Goal: Task Accomplishment & Management: Manage account settings

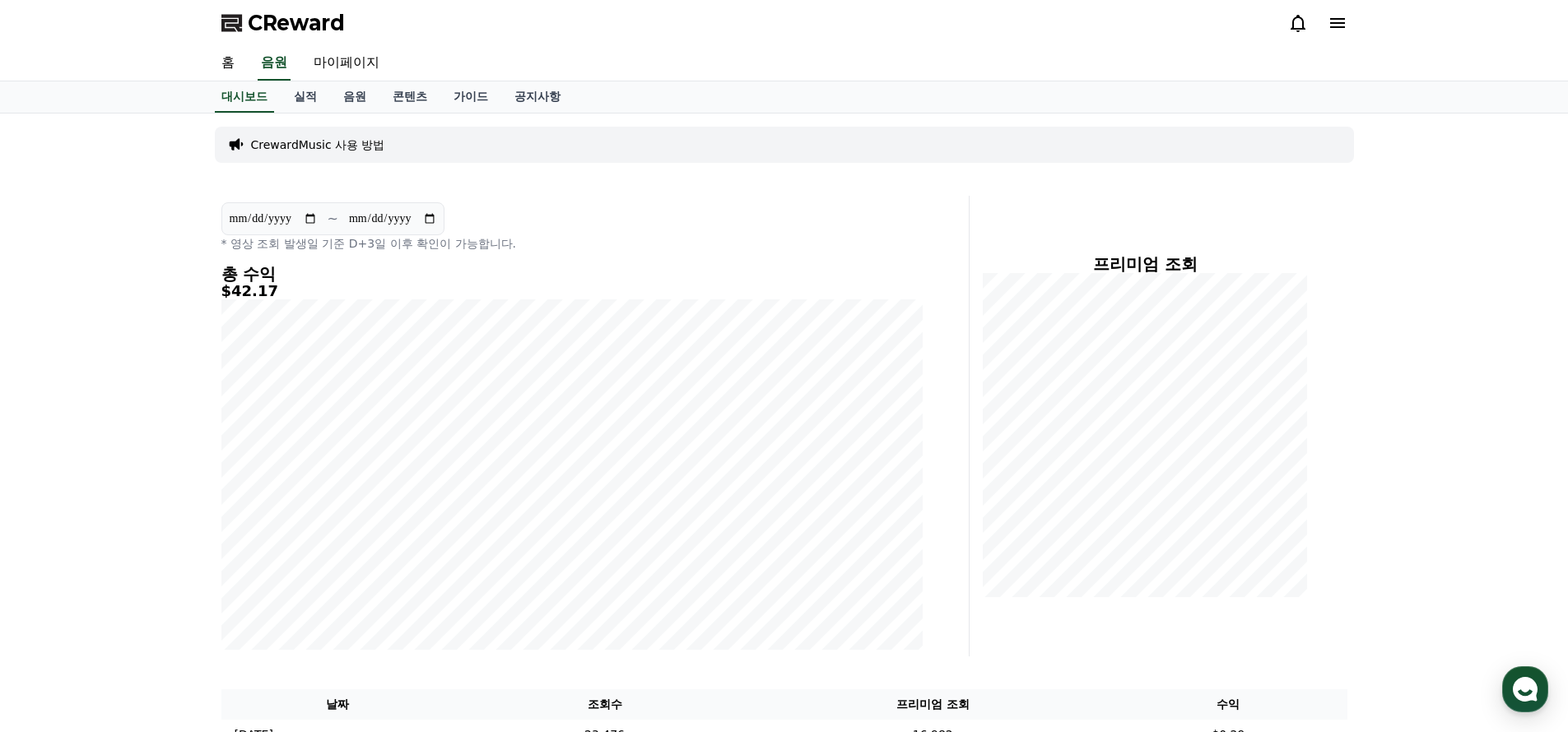
click at [1345, 26] on icon at bounding box center [1337, 23] width 20 height 20
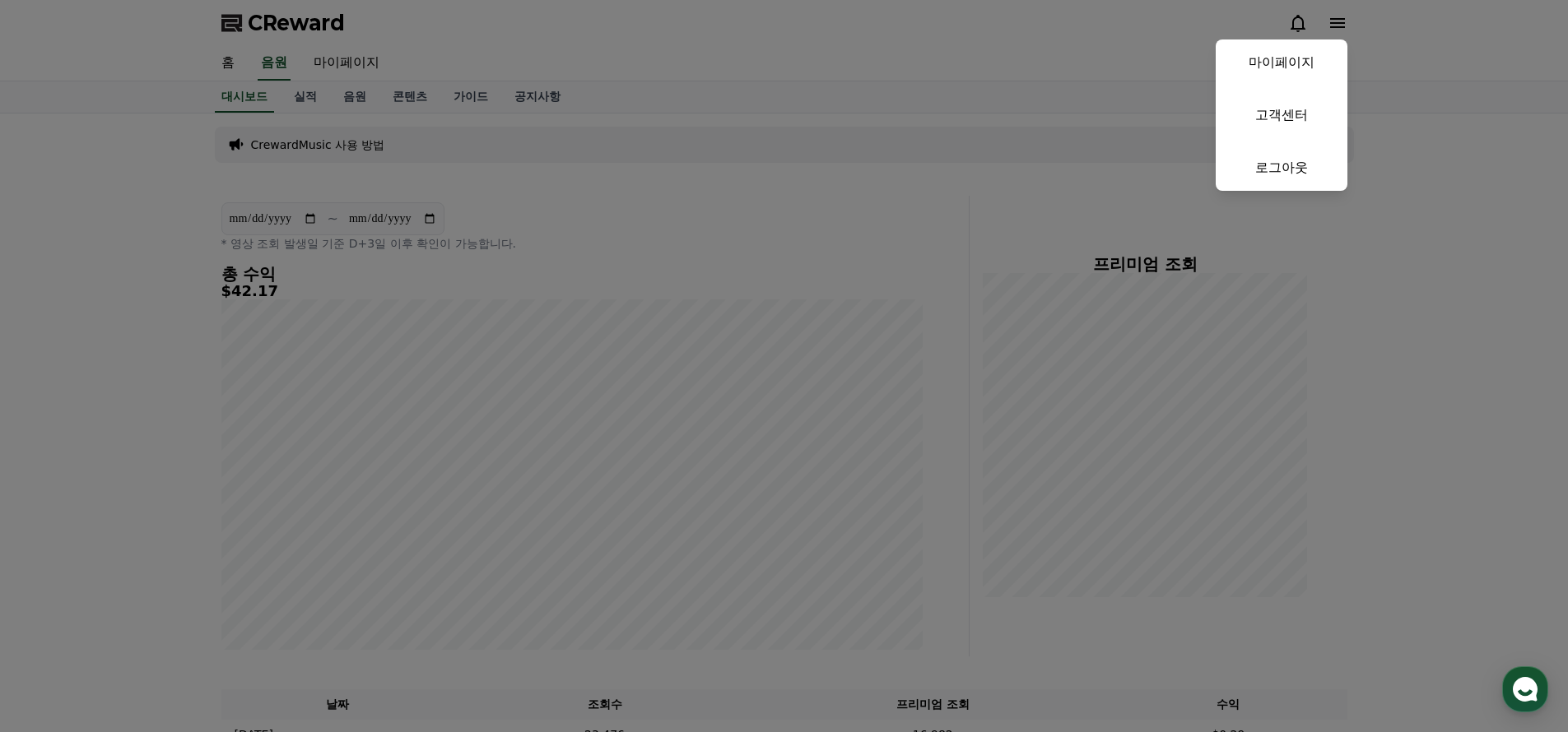
drag, startPoint x: 1021, startPoint y: 63, endPoint x: 902, endPoint y: 78, distance: 119.9
click at [1021, 63] on button "close" at bounding box center [784, 366] width 1568 height 732
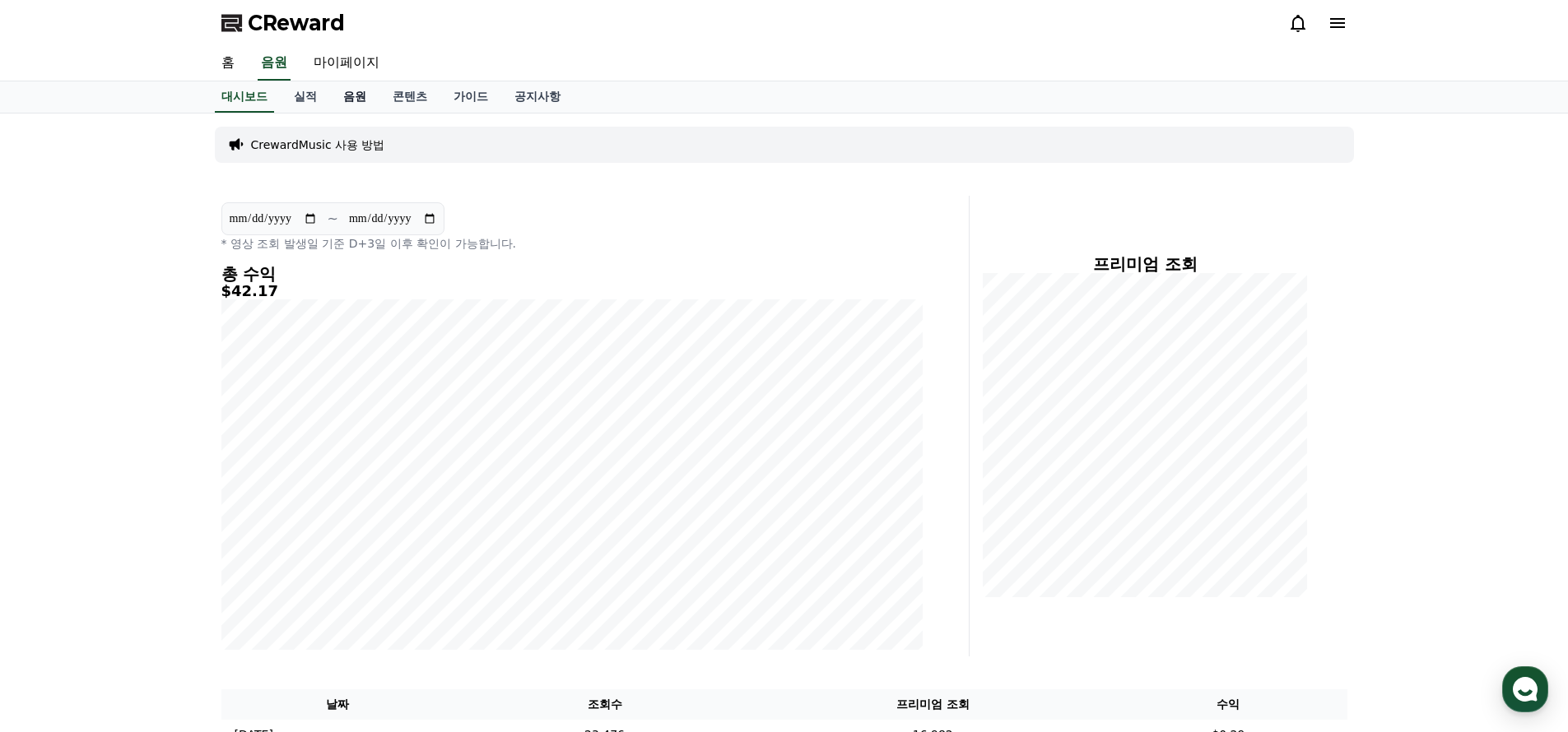
click at [347, 99] on link "음원" at bounding box center [355, 97] width 49 height 31
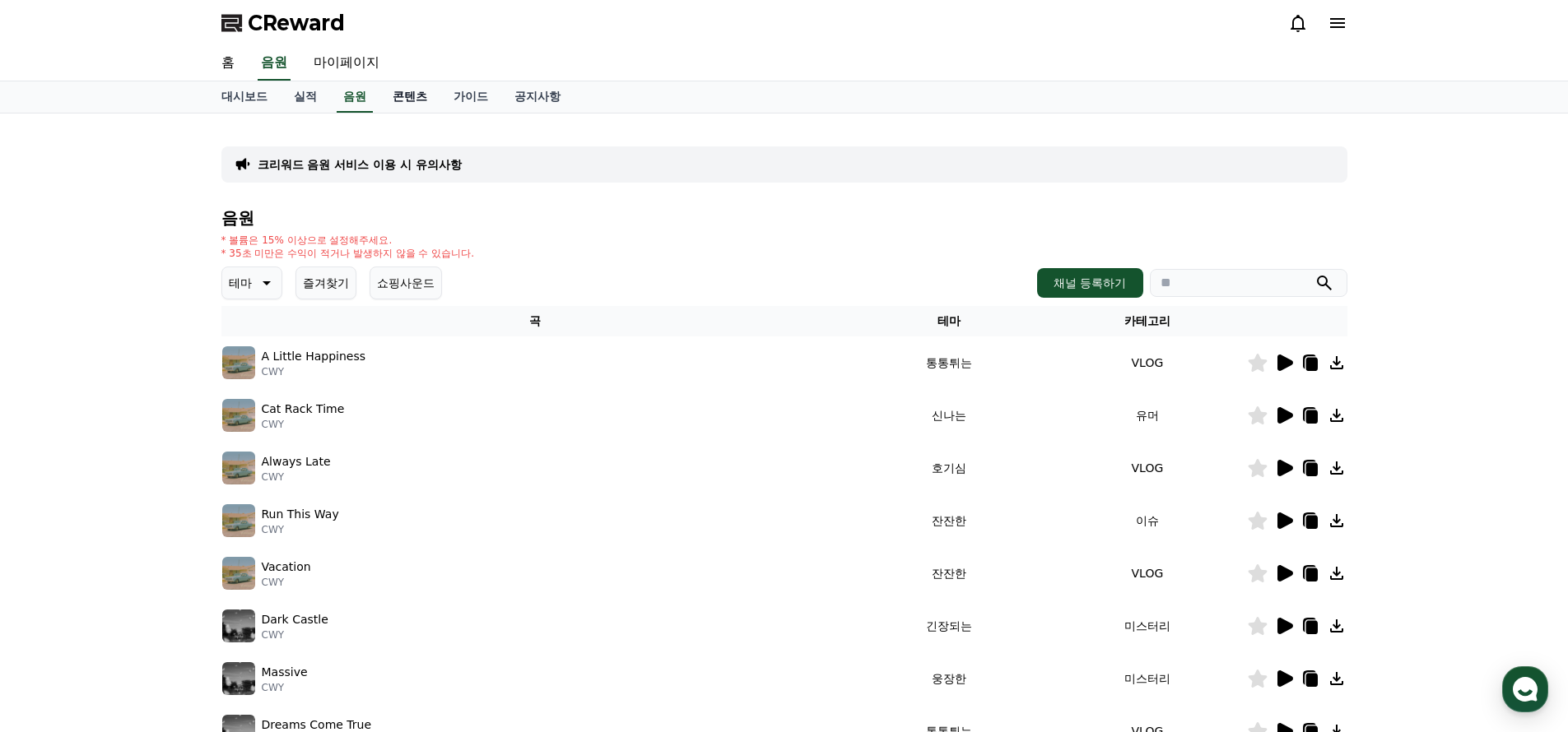
click at [406, 92] on link "콘텐츠" at bounding box center [410, 97] width 61 height 31
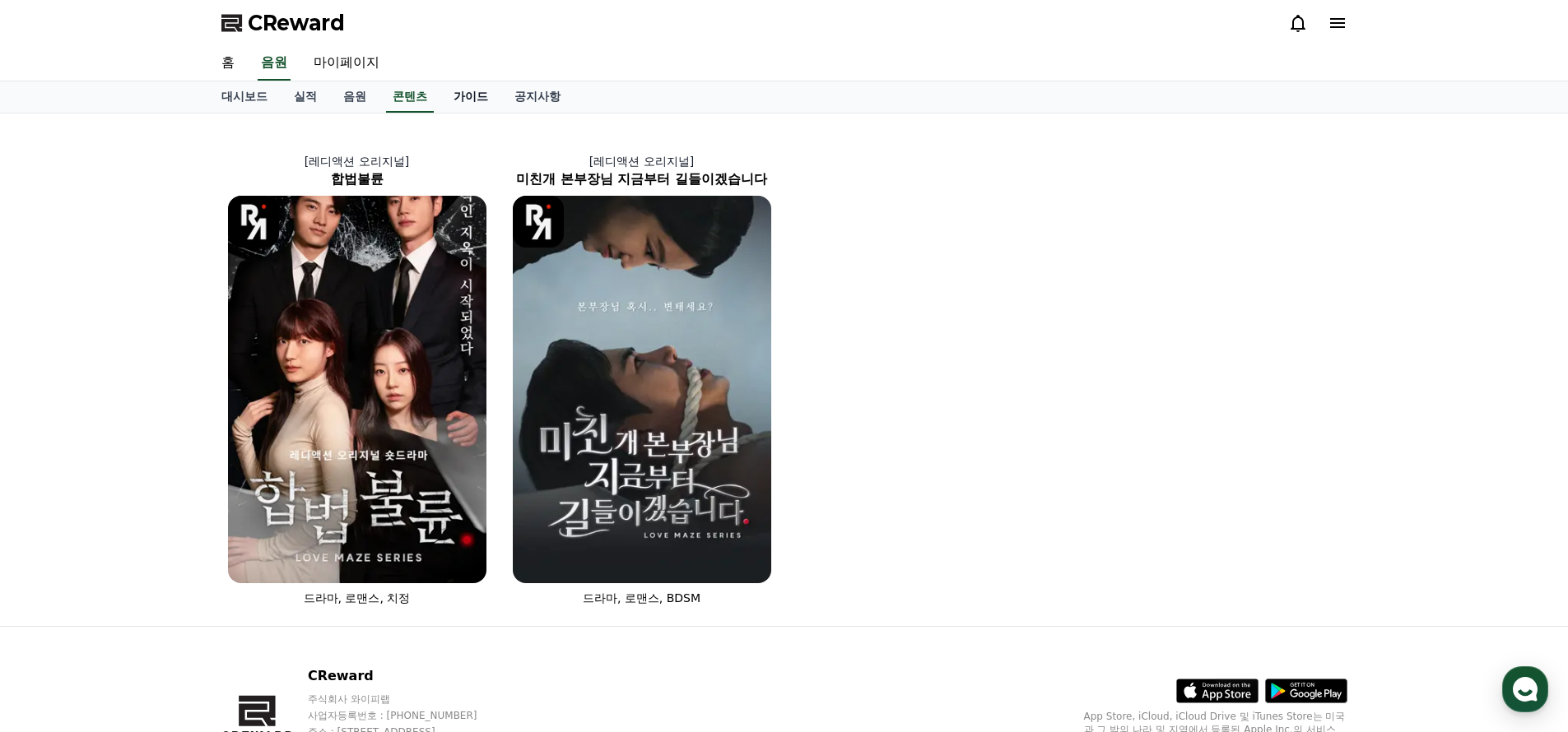
click at [455, 103] on link "가이드" at bounding box center [471, 97] width 61 height 31
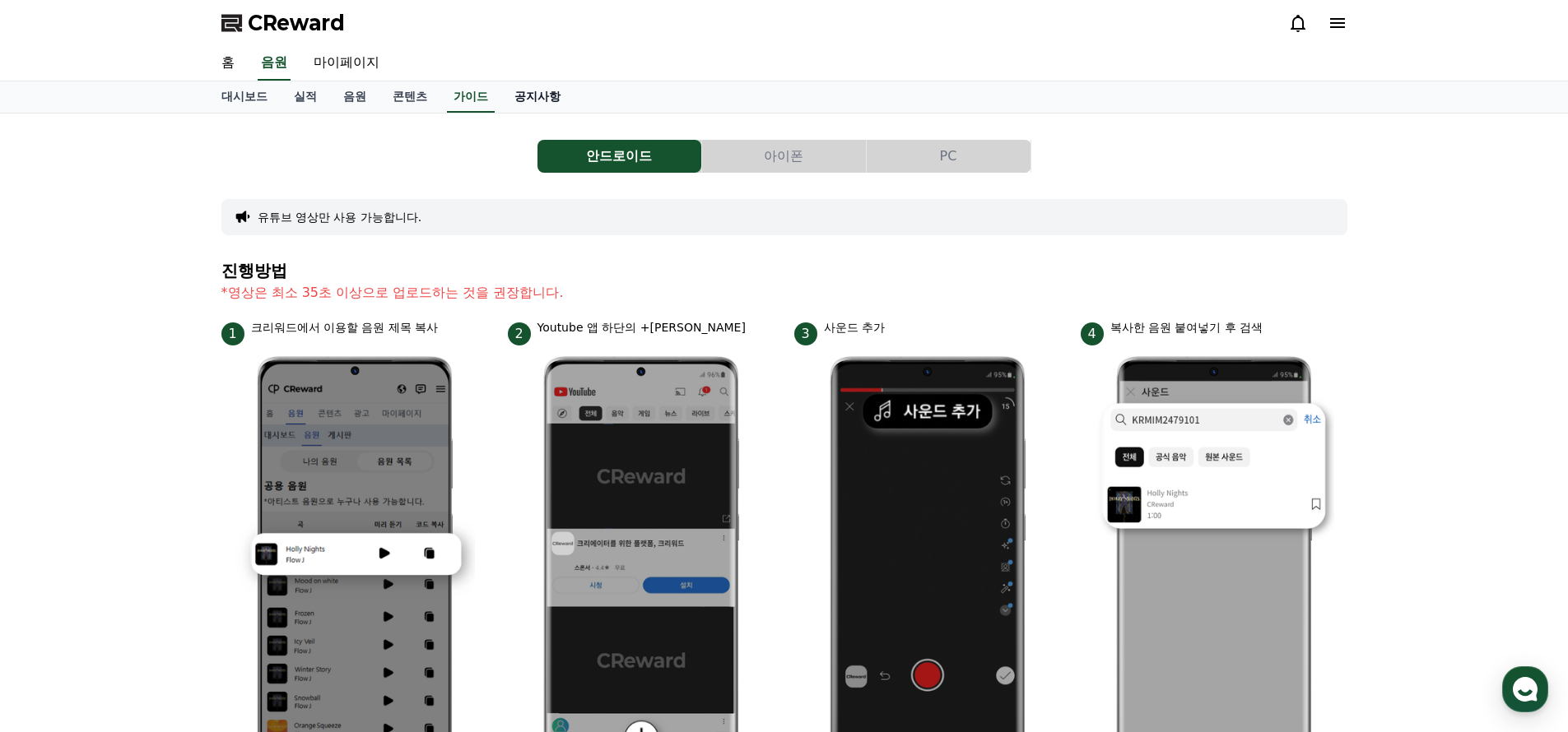
click at [501, 110] on link "공지사항" at bounding box center [537, 97] width 73 height 31
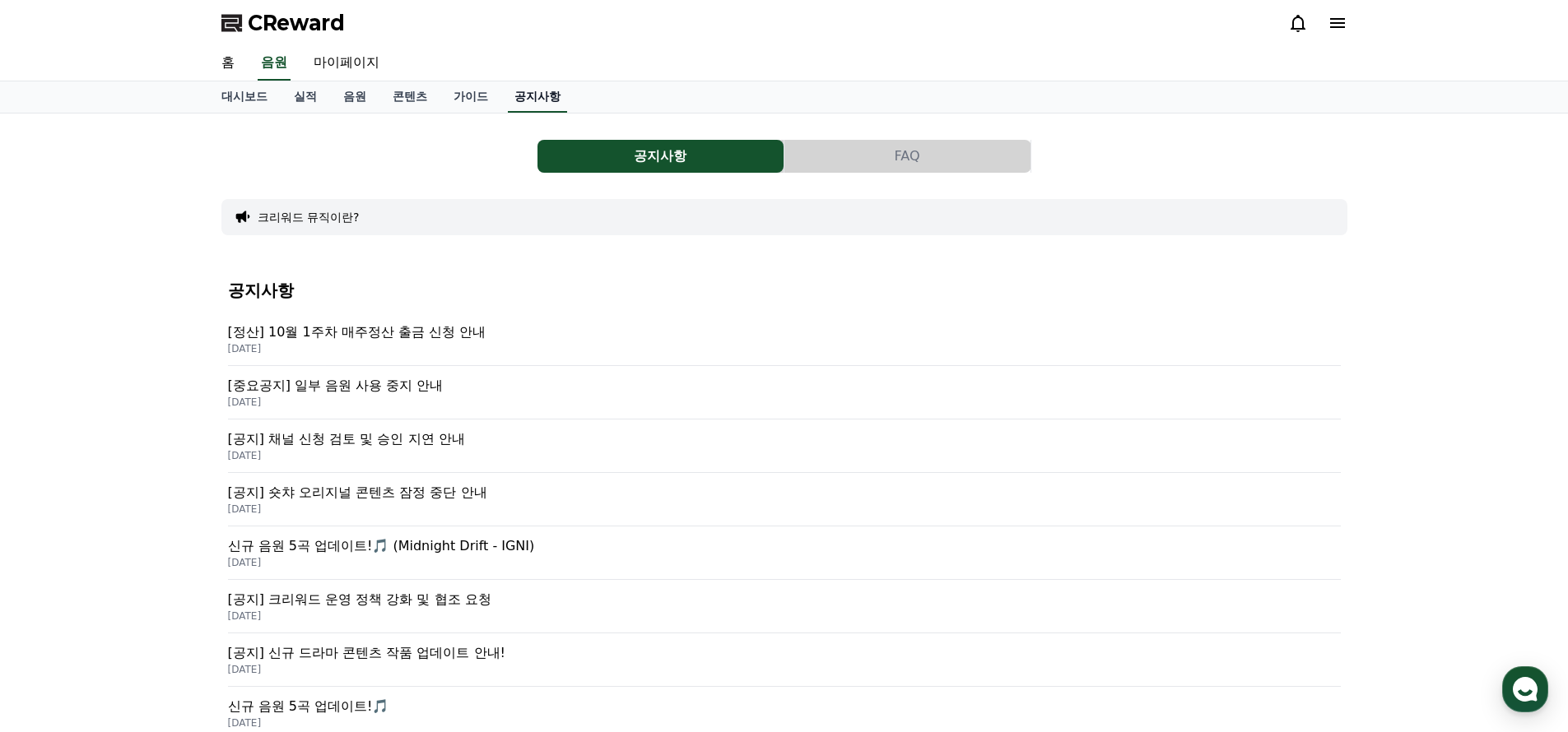
click at [508, 104] on link "공지사항" at bounding box center [538, 97] width 59 height 31
click at [331, 101] on link "음원" at bounding box center [355, 97] width 49 height 31
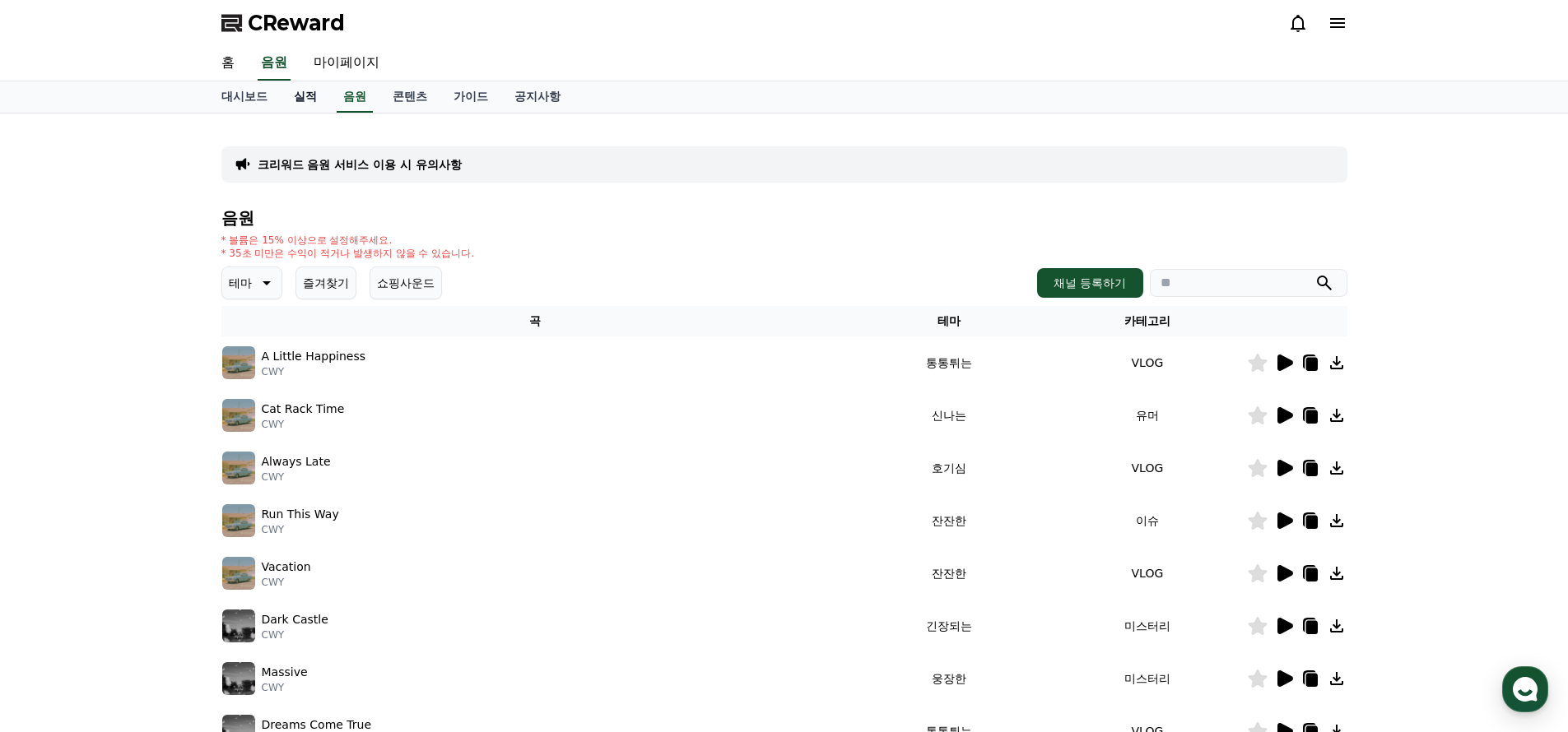
click at [306, 100] on link "실적" at bounding box center [305, 97] width 49 height 31
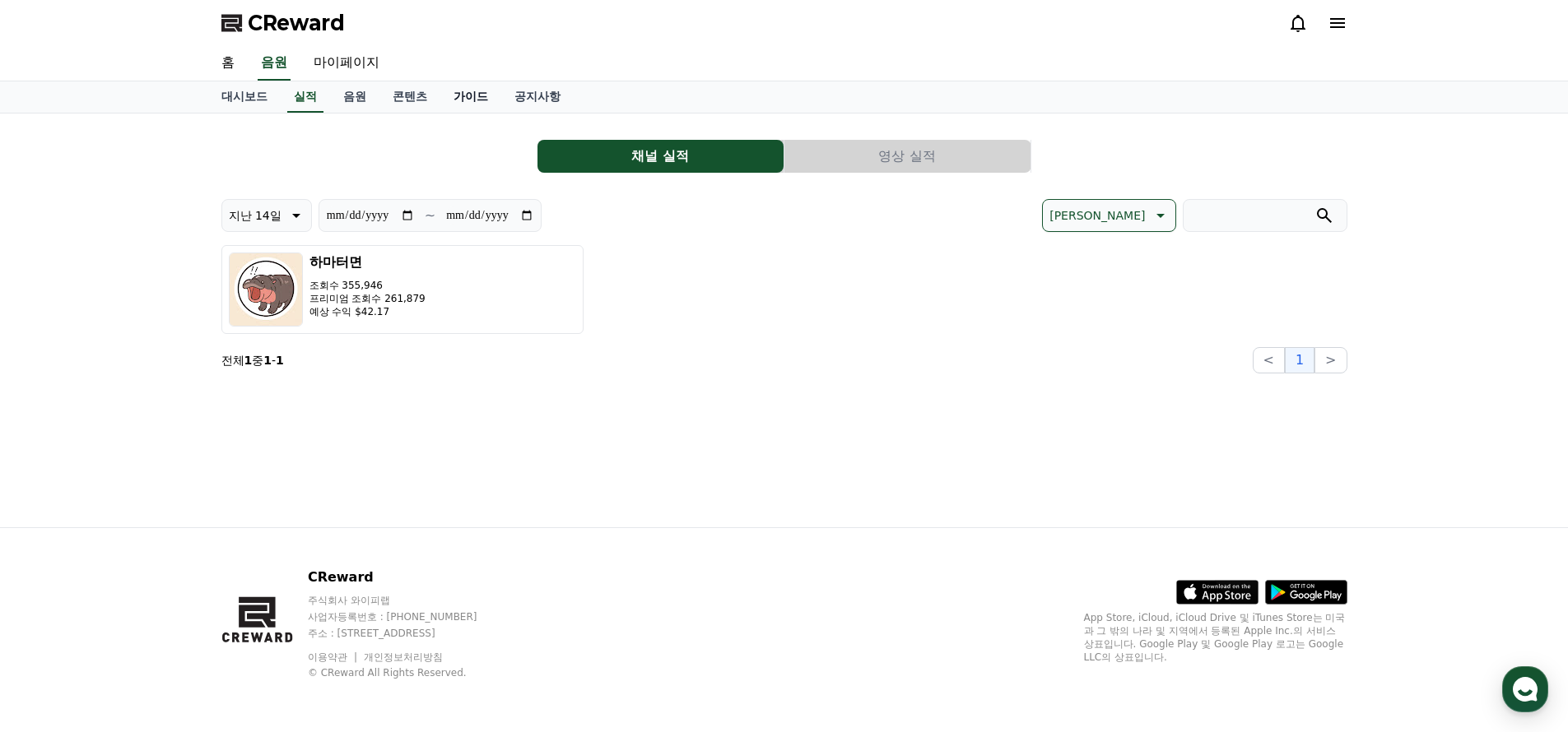
click at [458, 89] on link "가이드" at bounding box center [471, 97] width 61 height 31
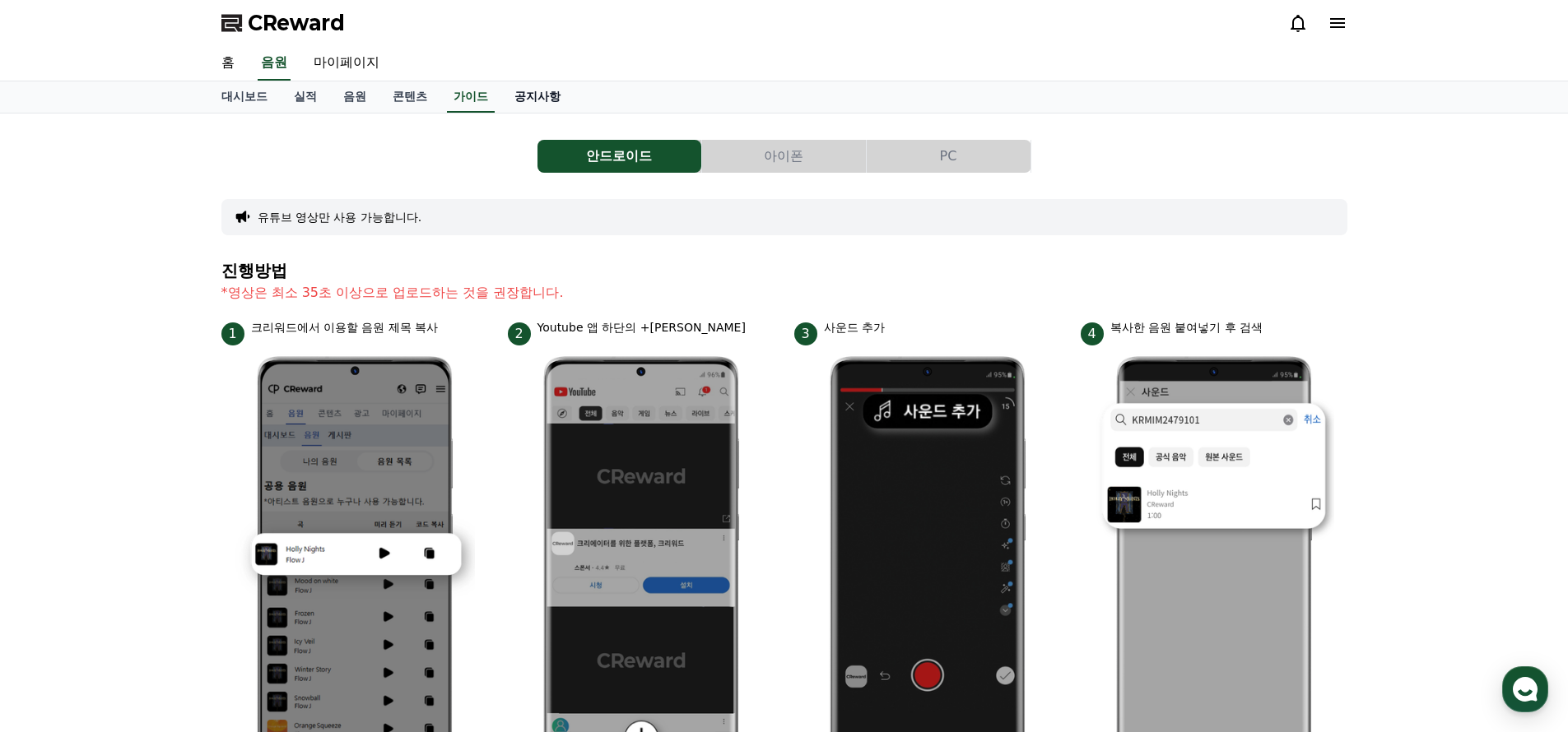
click at [535, 100] on link "공지사항" at bounding box center [537, 97] width 73 height 31
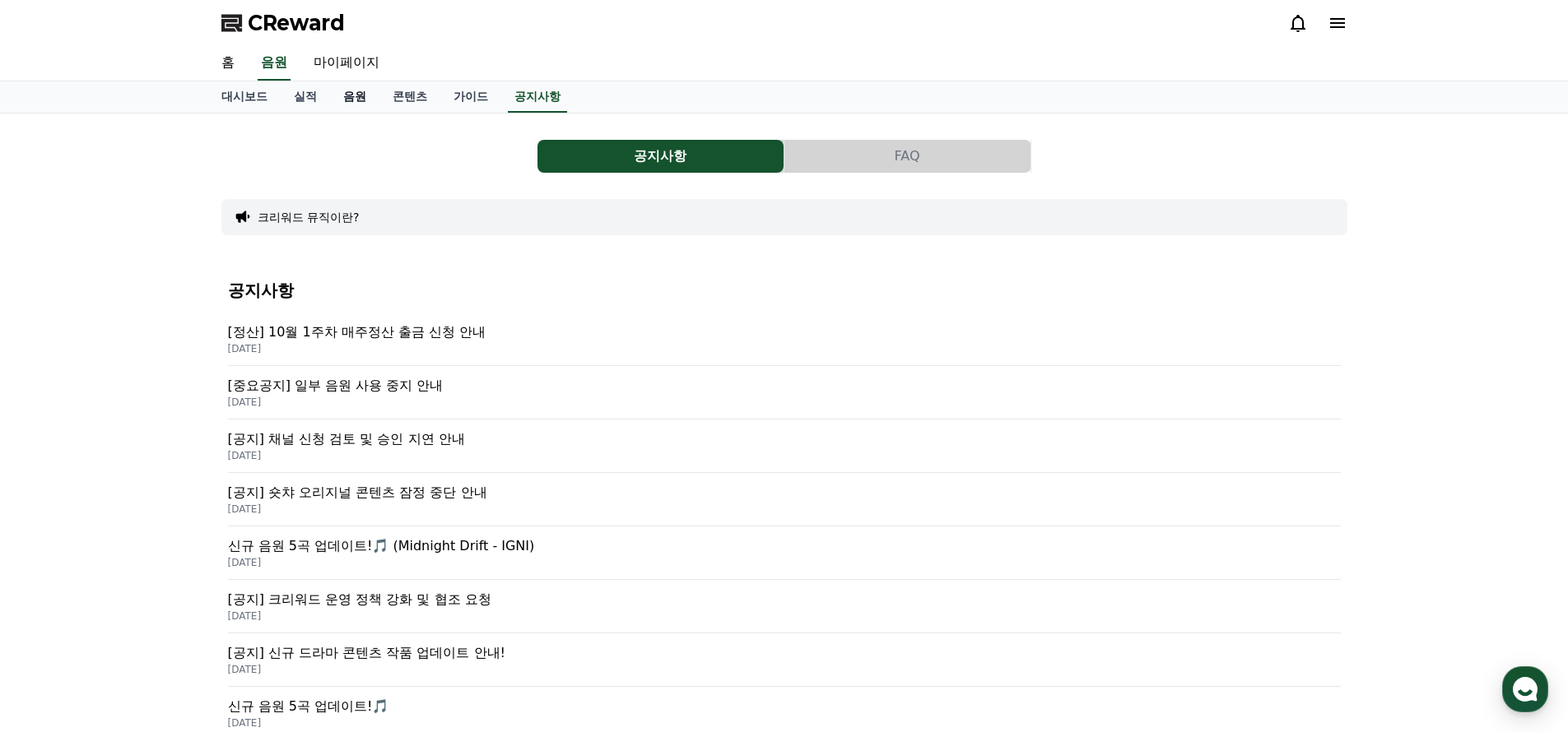
click at [347, 90] on link "음원" at bounding box center [355, 97] width 49 height 31
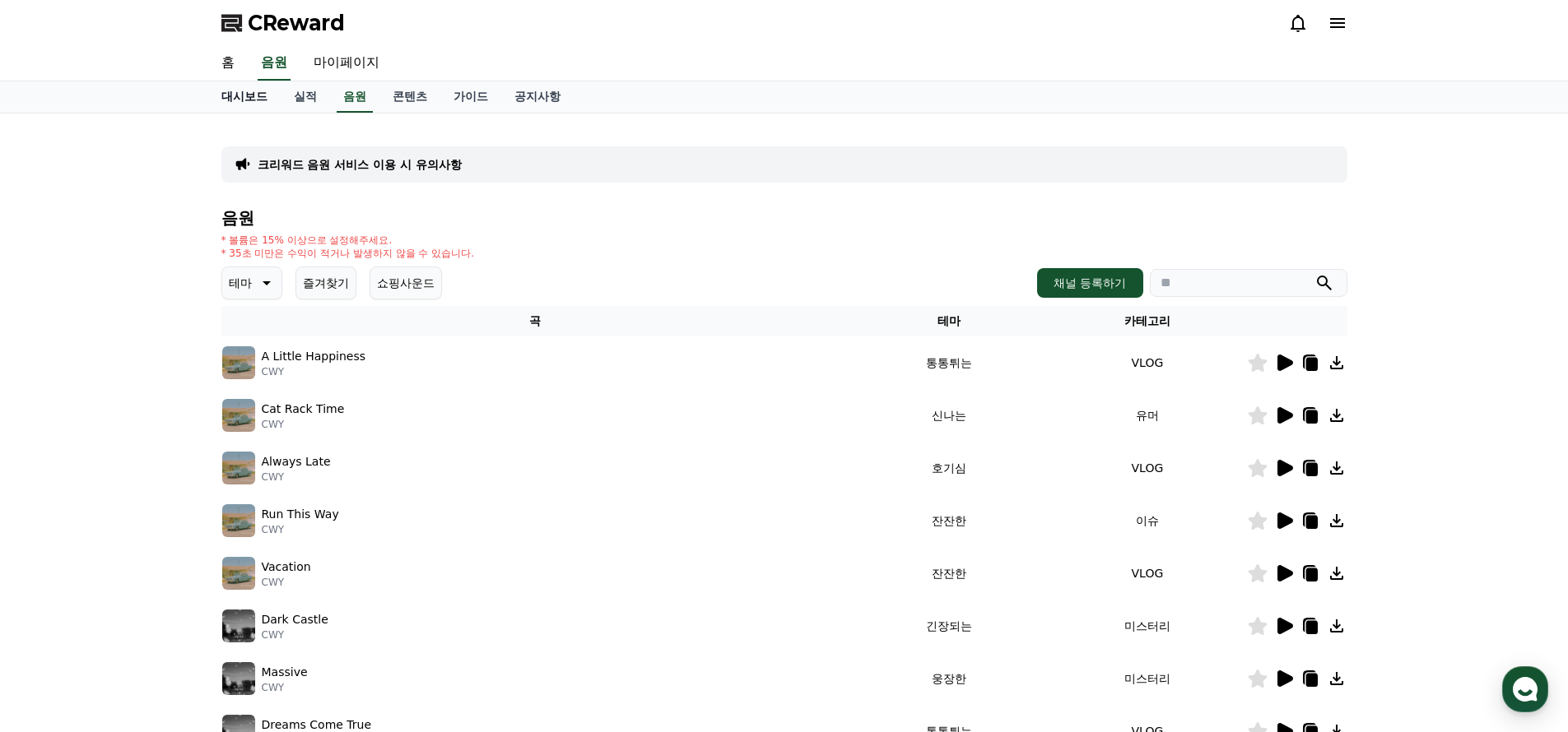
click at [246, 92] on link "대시보드" at bounding box center [244, 97] width 73 height 31
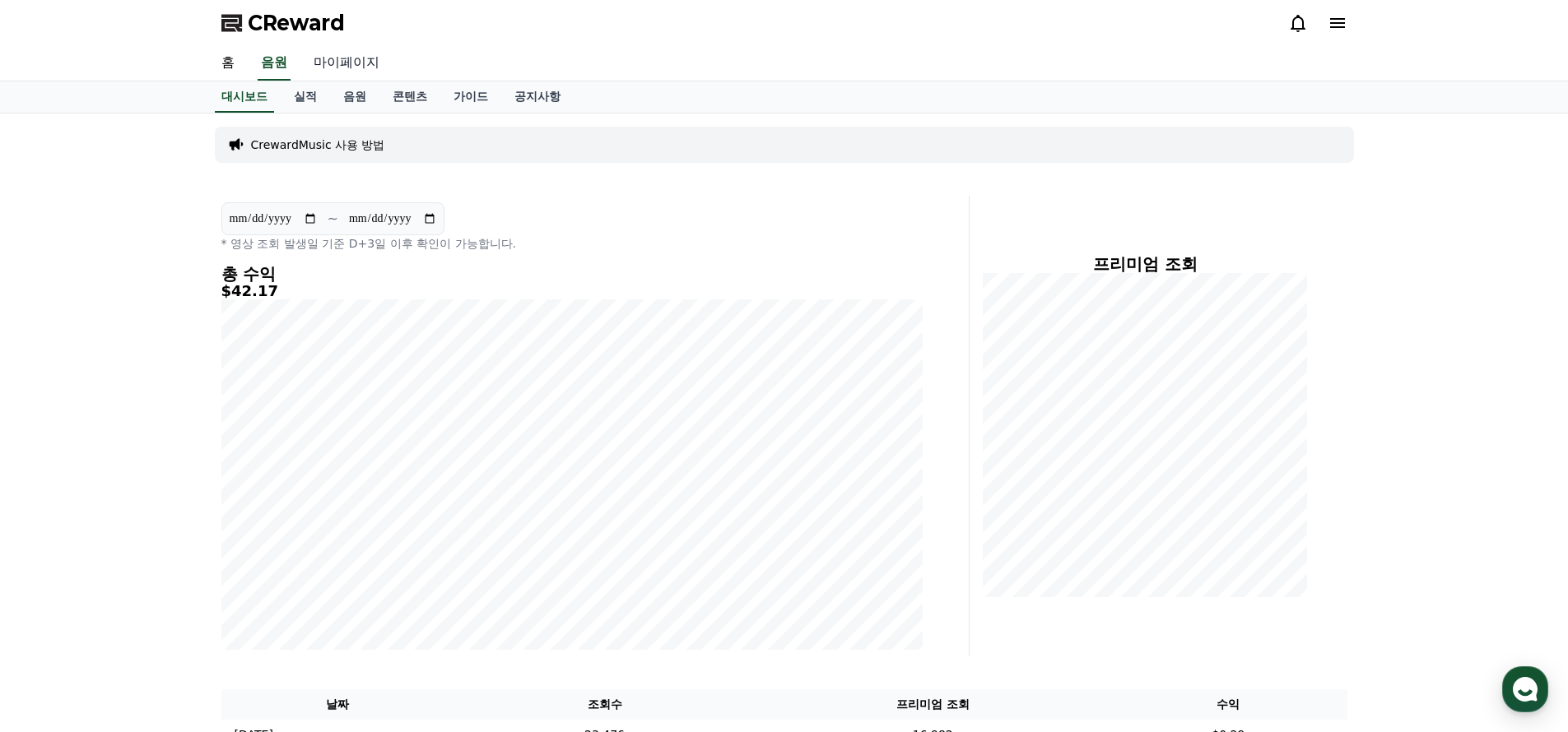
click at [336, 63] on link "마이페이지" at bounding box center [346, 64] width 92 height 35
select select "**********"
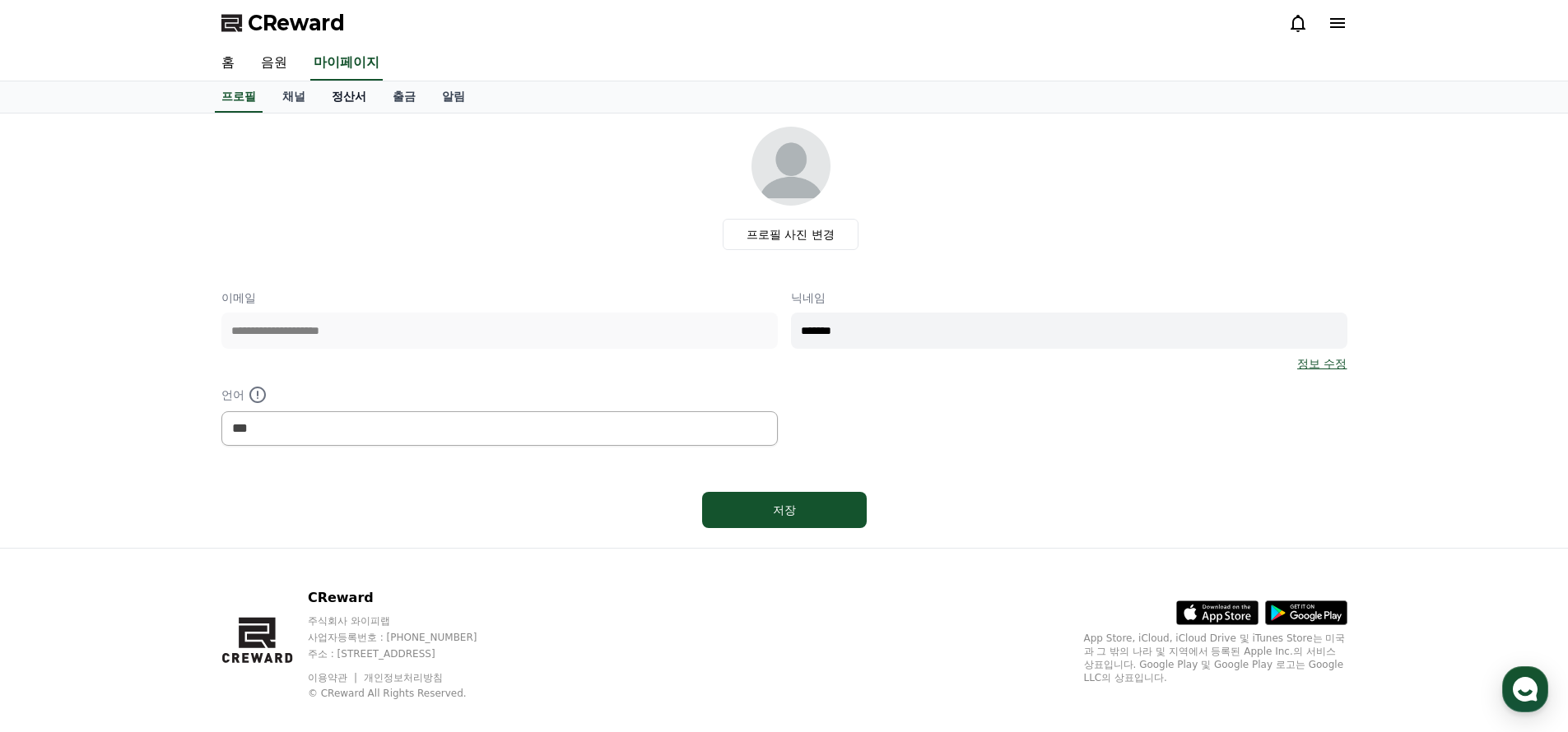
click at [329, 106] on link "정산서" at bounding box center [349, 97] width 61 height 31
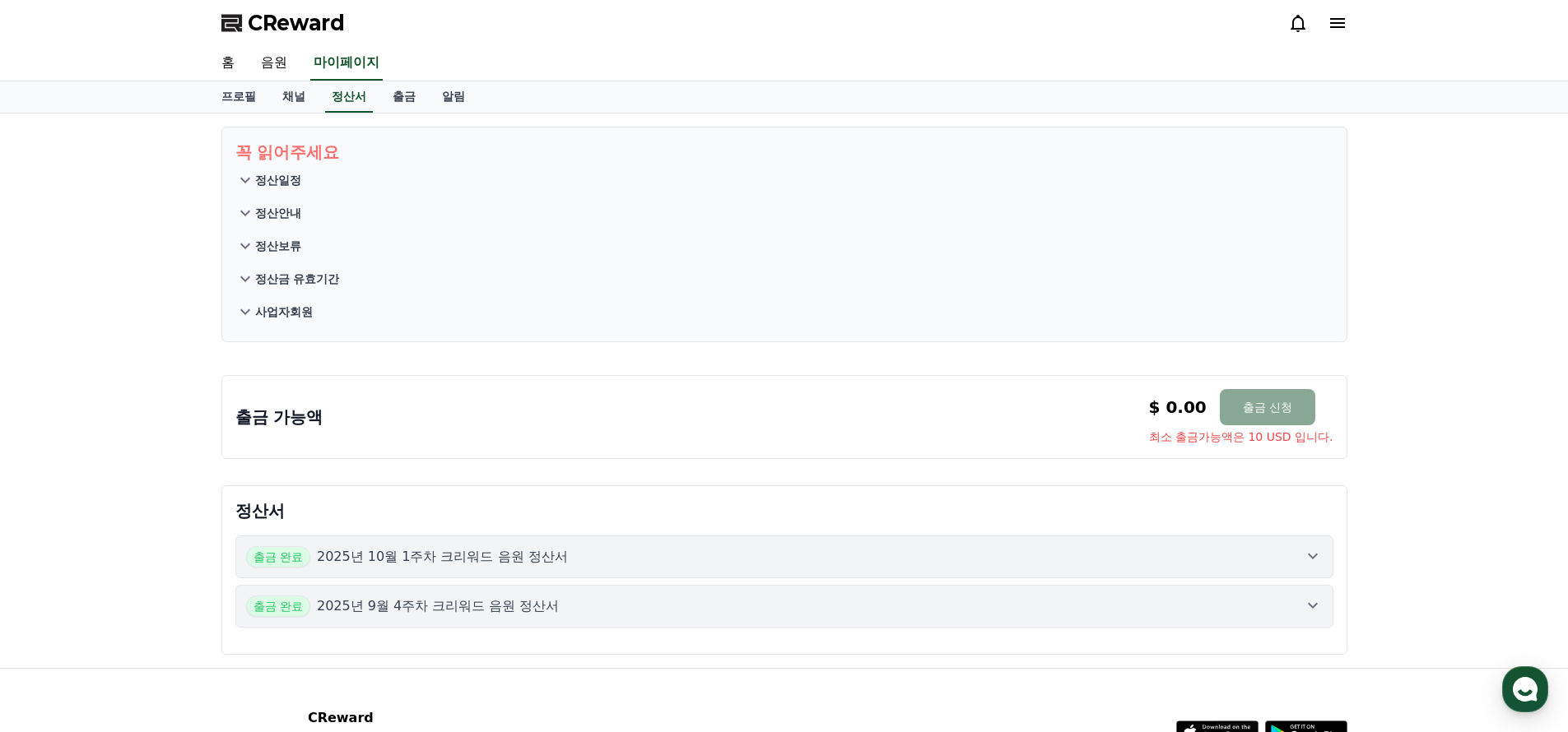
click at [1024, 570] on button "출금 완료 2025년 10월 1주차 크리워드 음원 정산서" at bounding box center [784, 556] width 1098 height 43
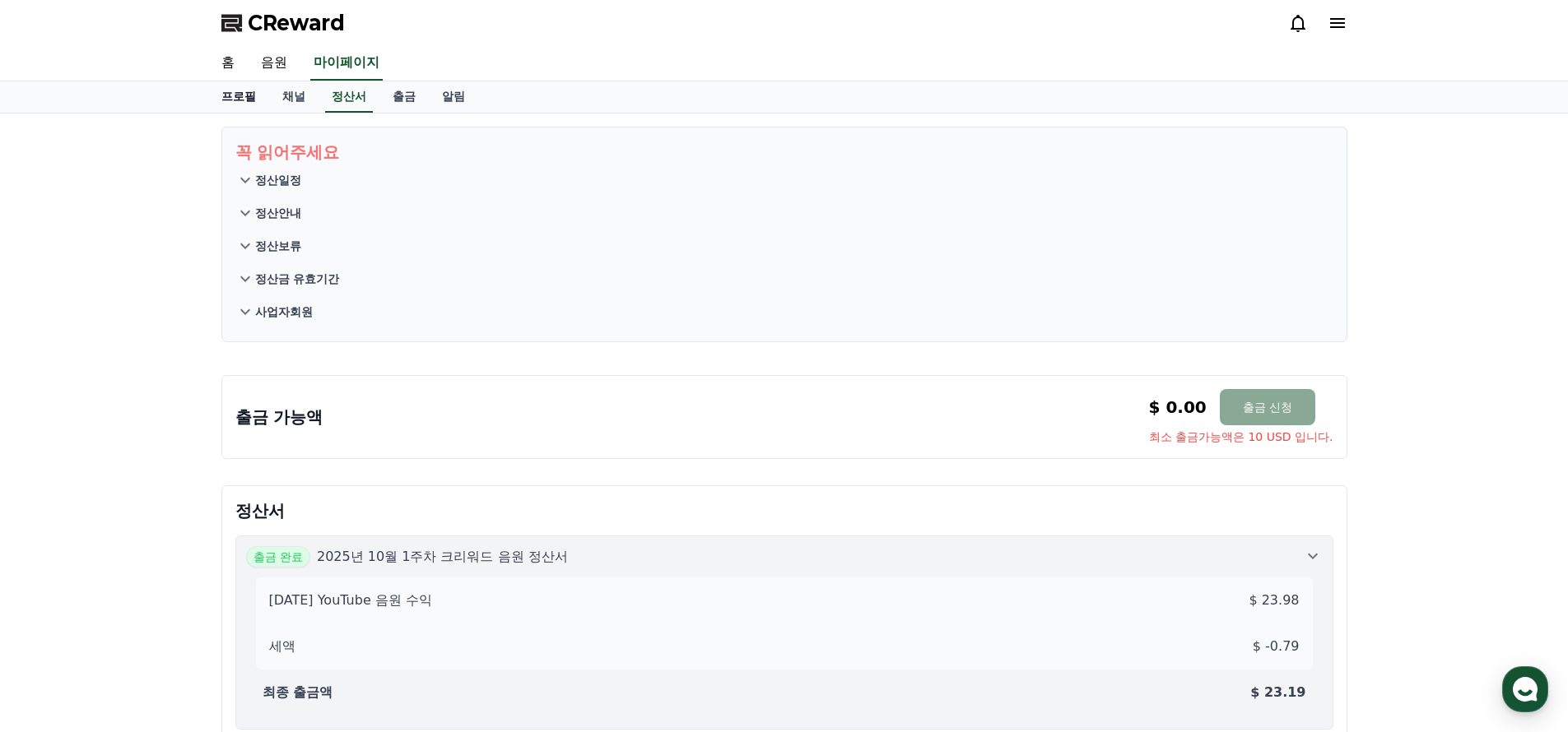
click at [242, 93] on link "프로필" at bounding box center [239, 97] width 61 height 31
select select "**********"
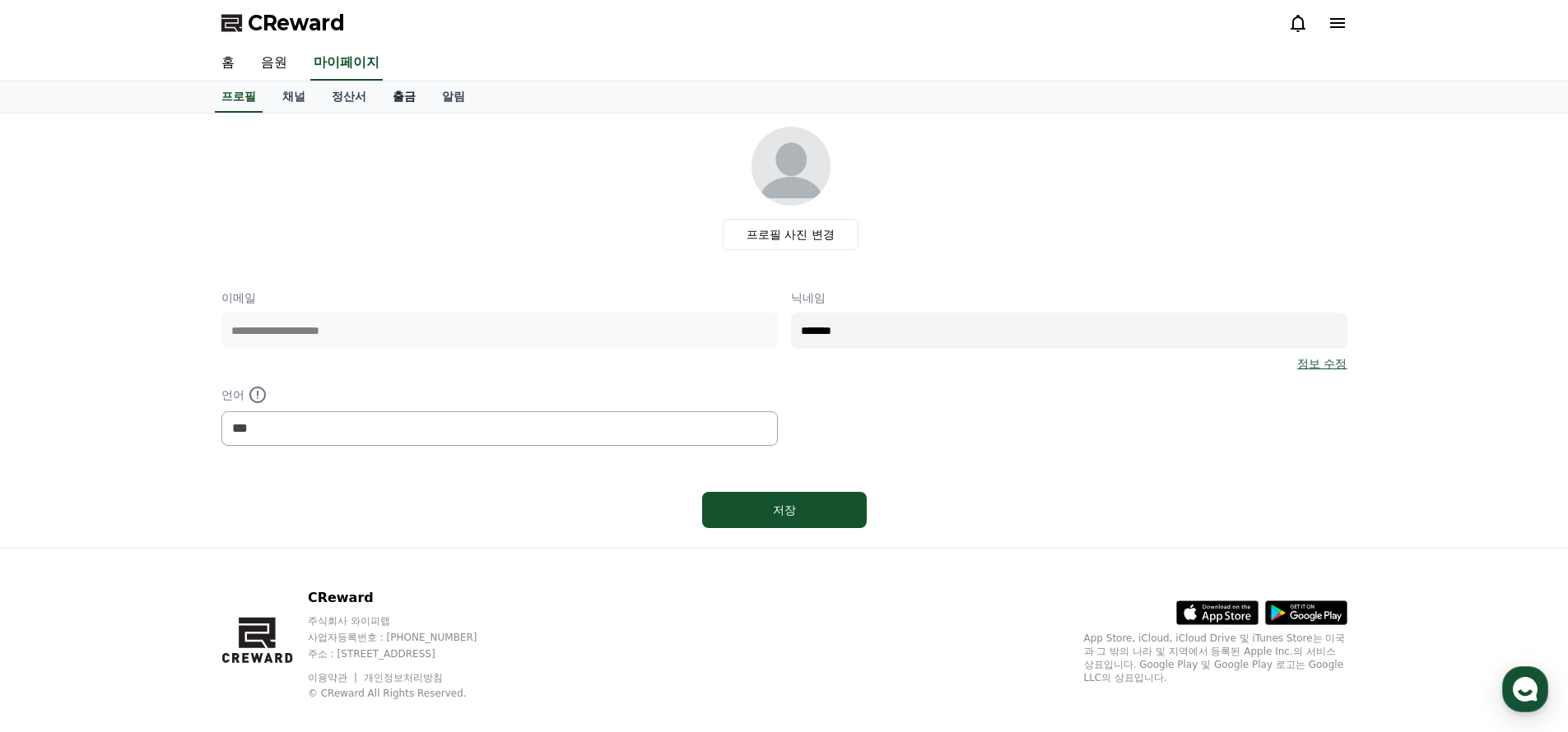
click at [395, 100] on link "출금" at bounding box center [404, 97] width 49 height 31
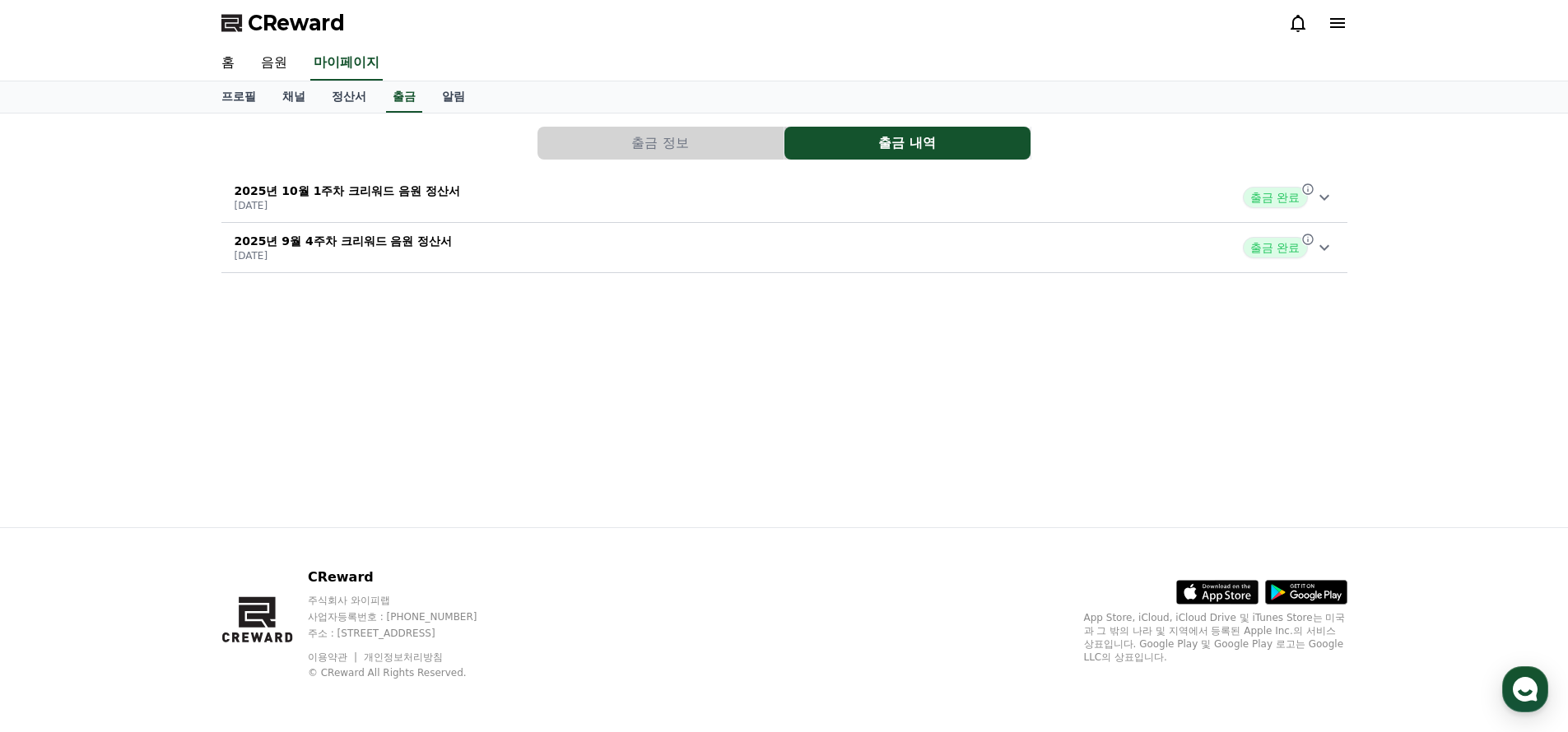
click at [690, 147] on button "출금 정보" at bounding box center [661, 143] width 246 height 33
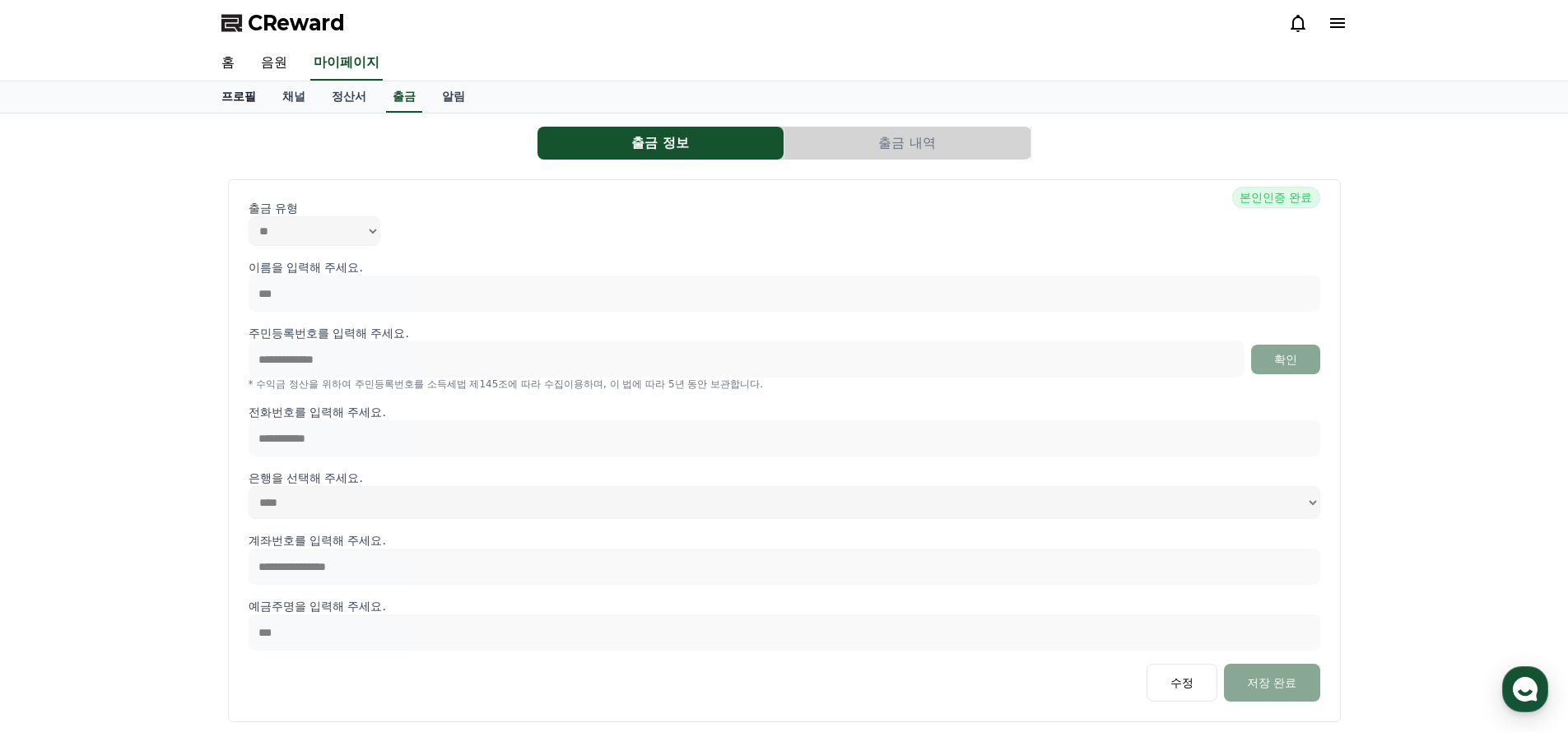
click at [248, 91] on link "프로필" at bounding box center [239, 97] width 61 height 31
select select "**********"
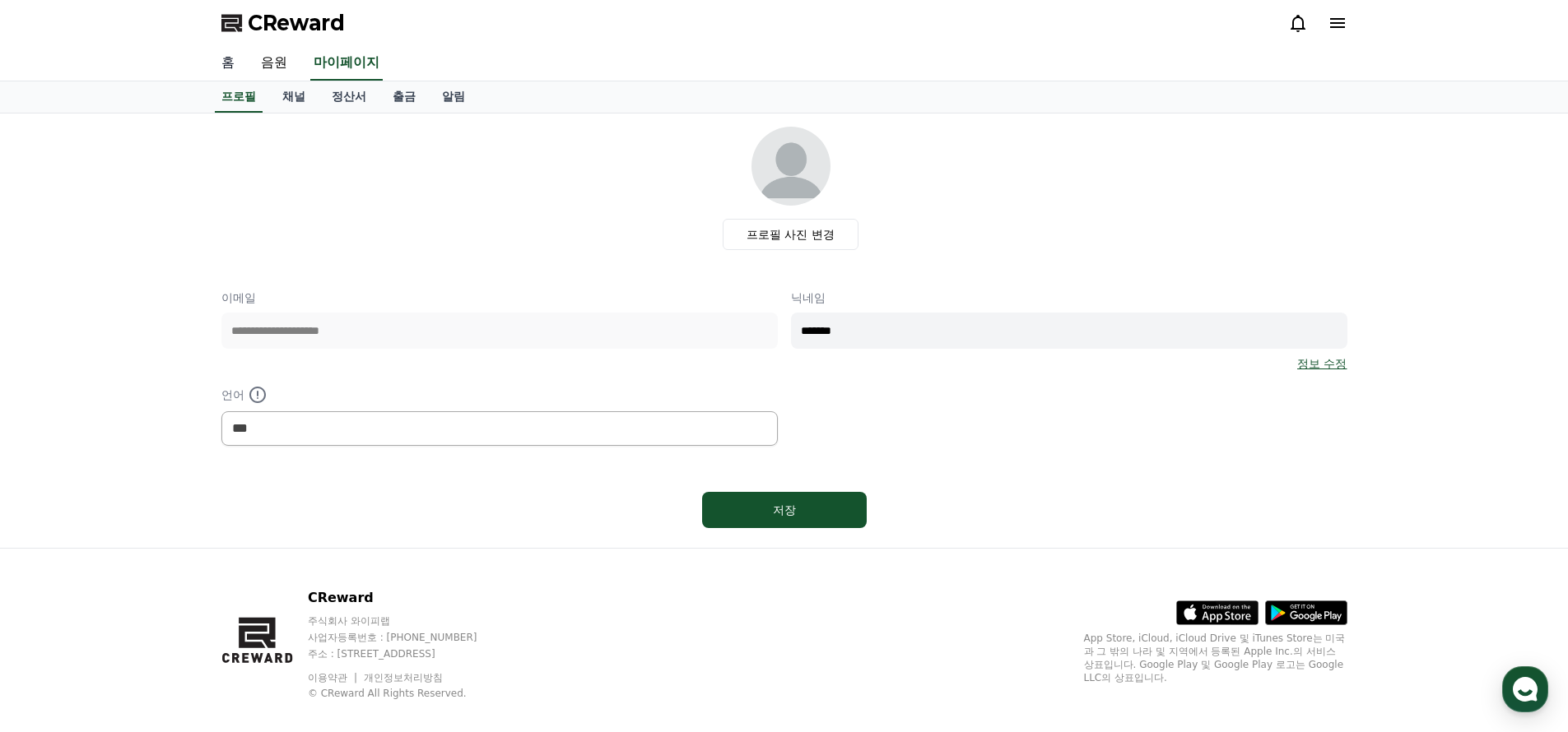
click at [232, 66] on link "홈" at bounding box center [227, 64] width 39 height 35
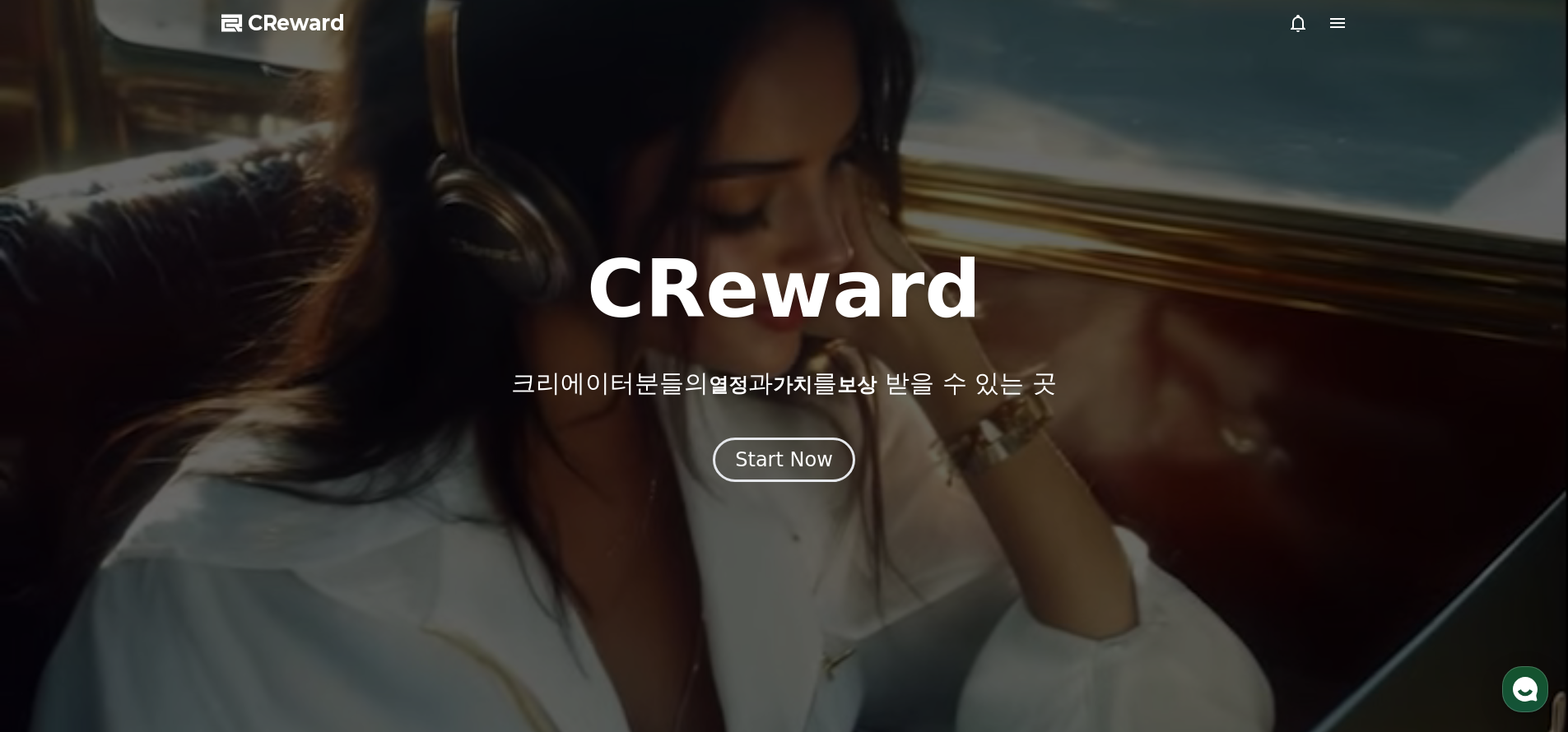
click at [1035, 535] on div at bounding box center [784, 366] width 1568 height 732
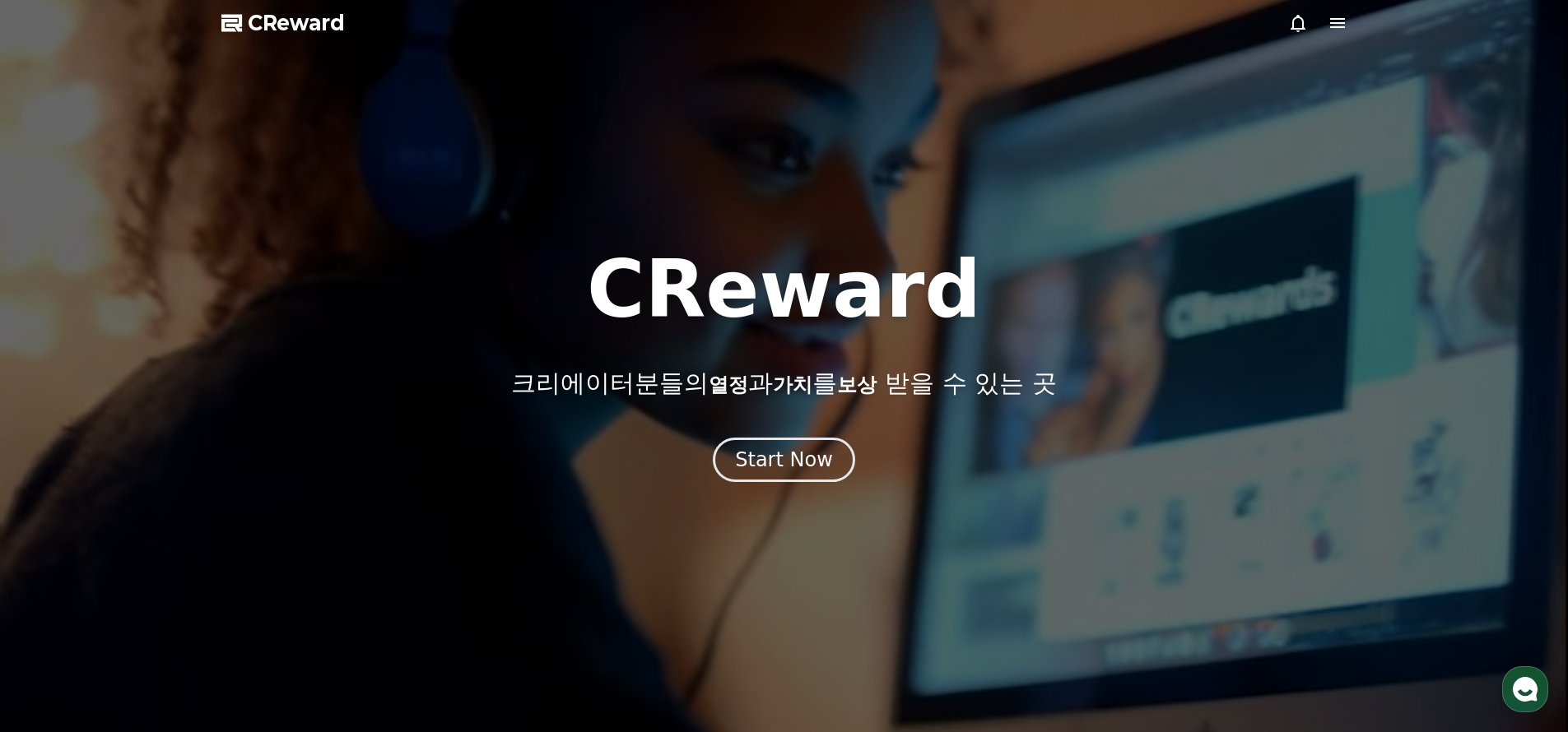
click at [952, 370] on p "크리에이터분들의 열정 과 가치 를 보상 받을 수 있는 곳" at bounding box center [783, 383] width 545 height 30
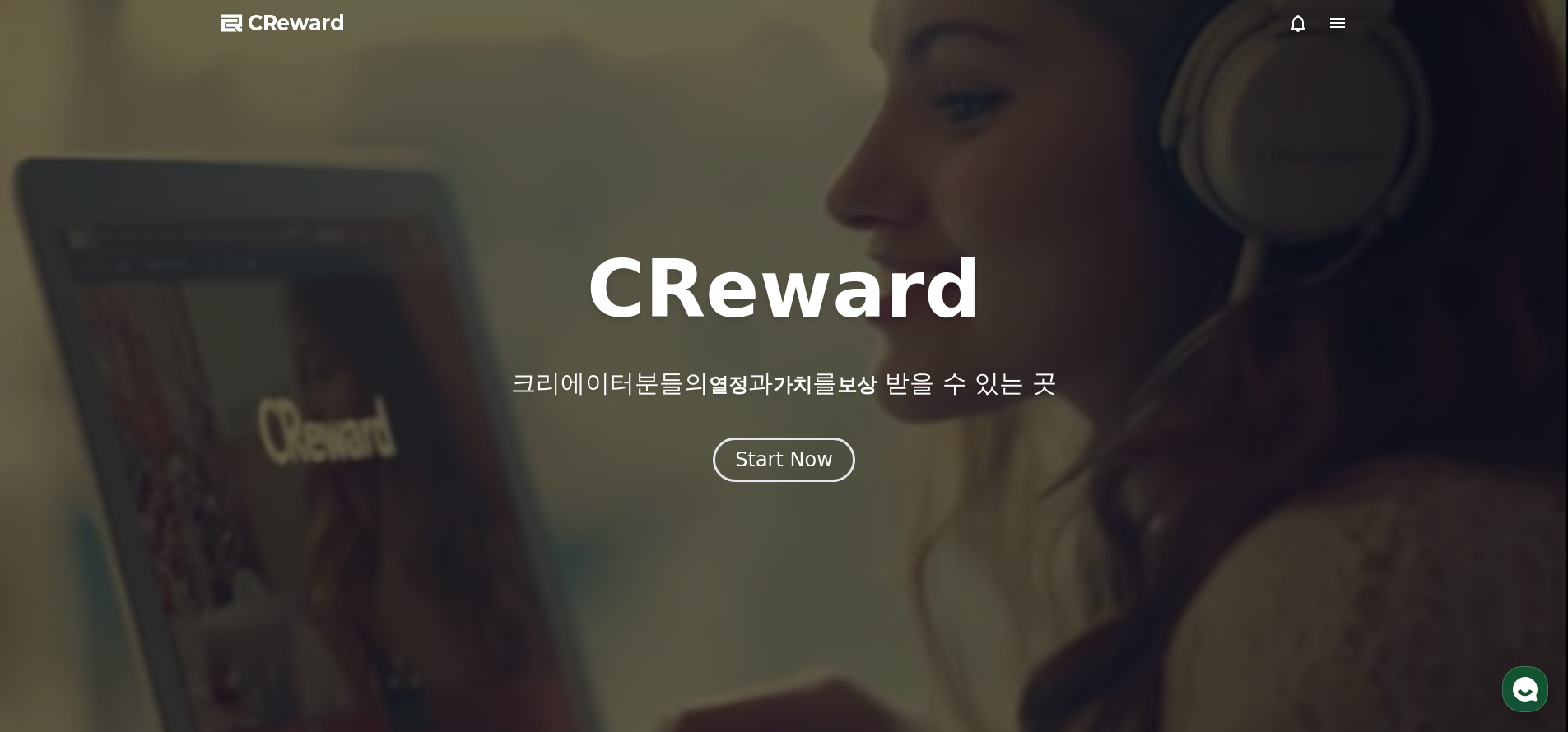
click at [1007, 639] on div at bounding box center [784, 366] width 1568 height 732
